Goal: Navigation & Orientation: Find specific page/section

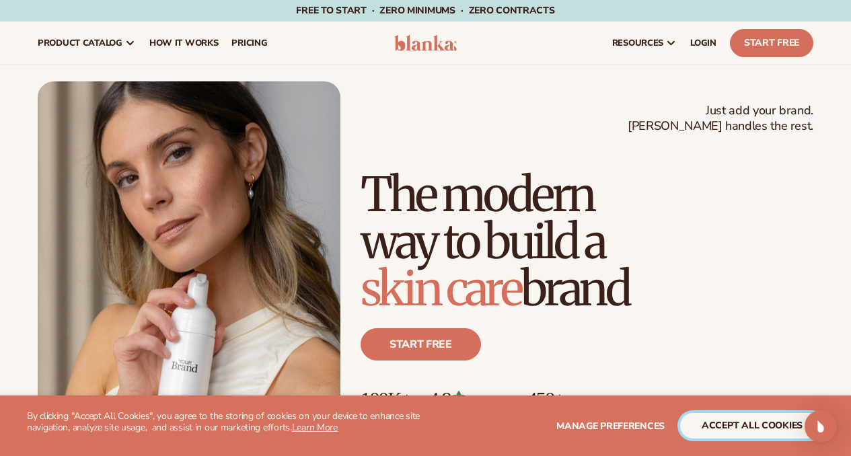
click at [737, 422] on button "accept all cookies" at bounding box center [752, 426] width 144 height 26
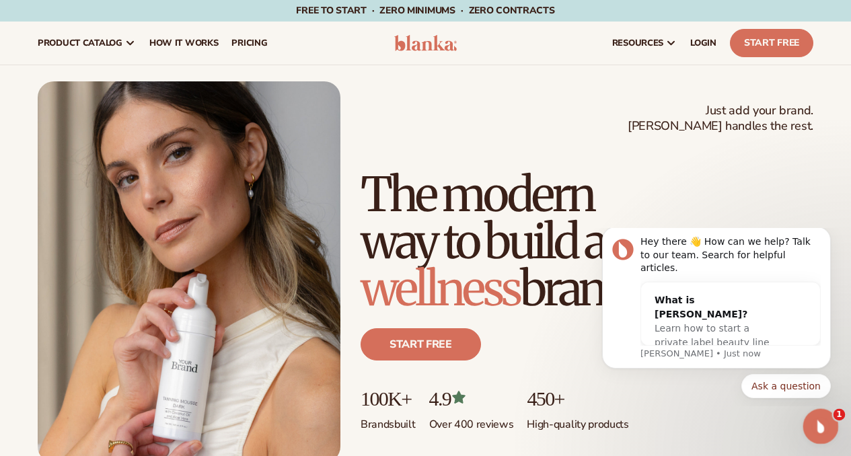
click at [819, 428] on icon "Open Intercom Messenger" at bounding box center [819, 425] width 22 height 22
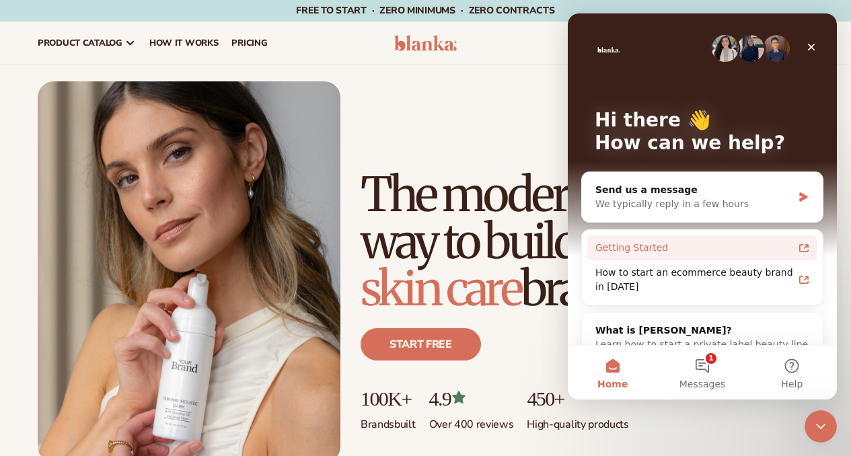
click at [703, 257] on div "Getting Started" at bounding box center [702, 247] width 230 height 25
